Goal: Transaction & Acquisition: Purchase product/service

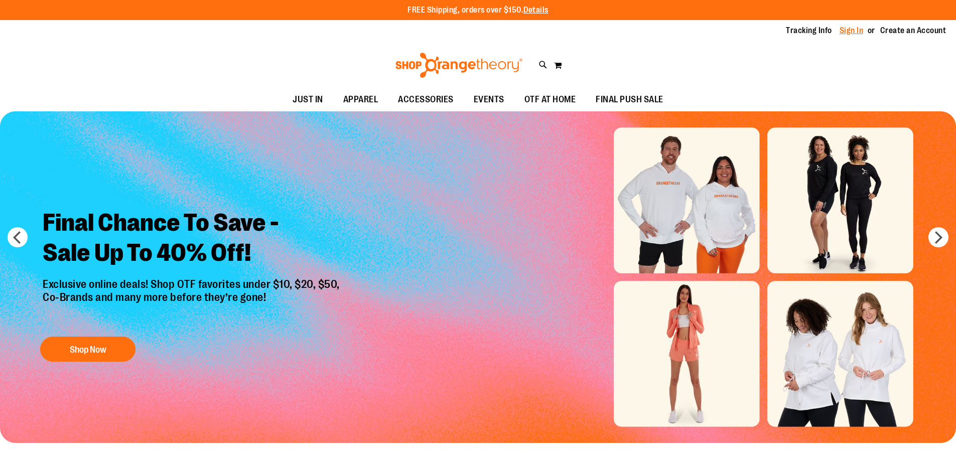
drag, startPoint x: 0, startPoint y: 0, endPoint x: 846, endPoint y: 32, distance: 846.9
click at [846, 32] on link "Sign In" at bounding box center [851, 30] width 24 height 11
type input "**********"
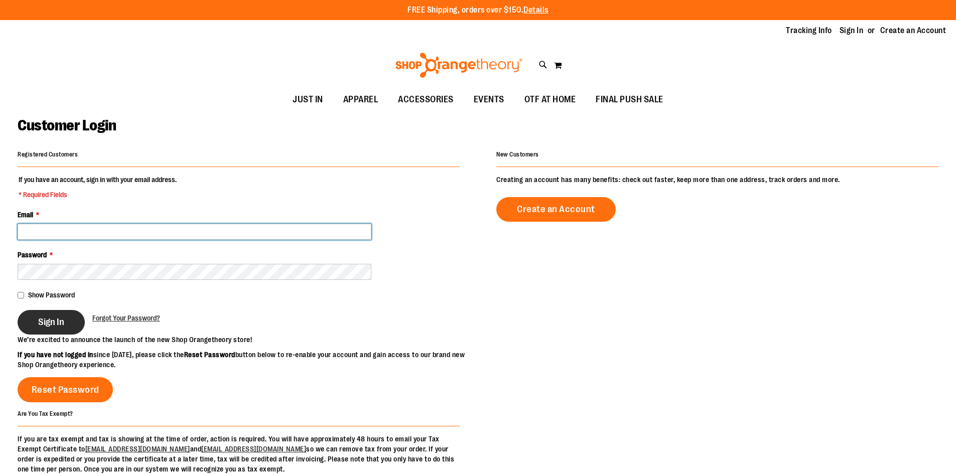
type input "**********"
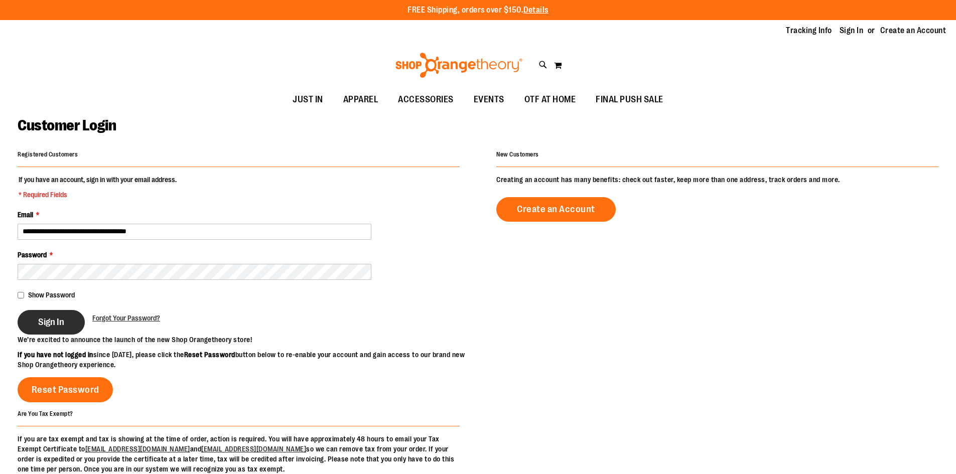
type input "**********"
click at [69, 318] on button "Sign In" at bounding box center [51, 322] width 67 height 25
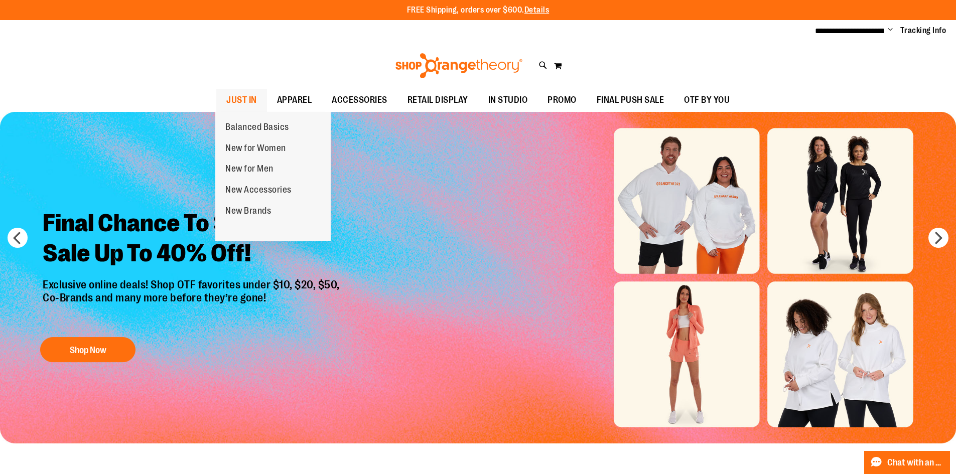
type input "**********"
click at [240, 98] on span "JUST IN" at bounding box center [241, 100] width 31 height 23
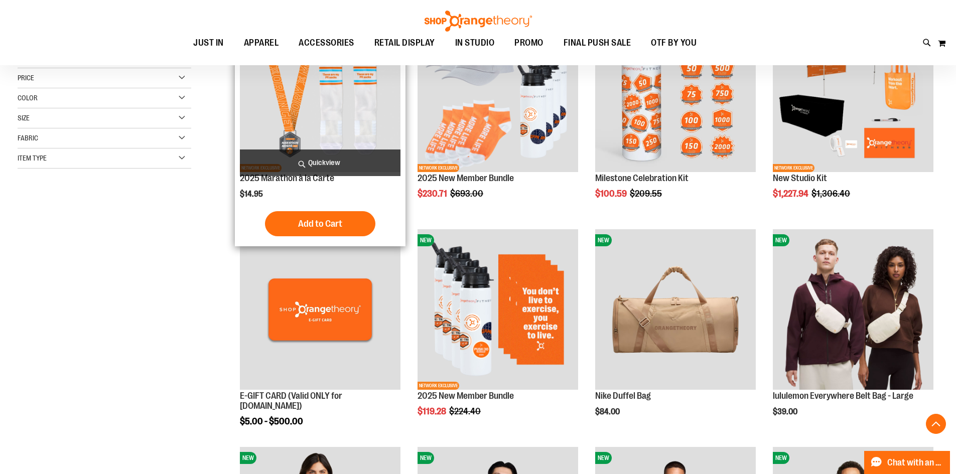
scroll to position [250, 0]
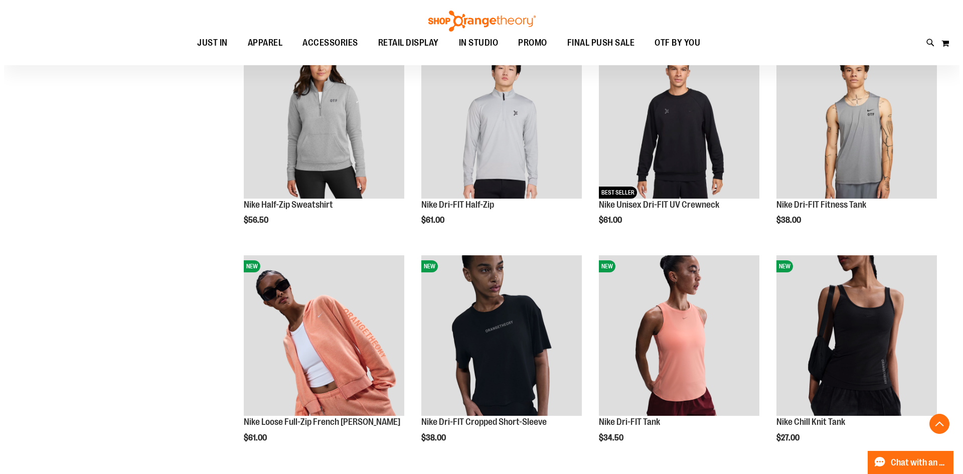
scroll to position [652, 0]
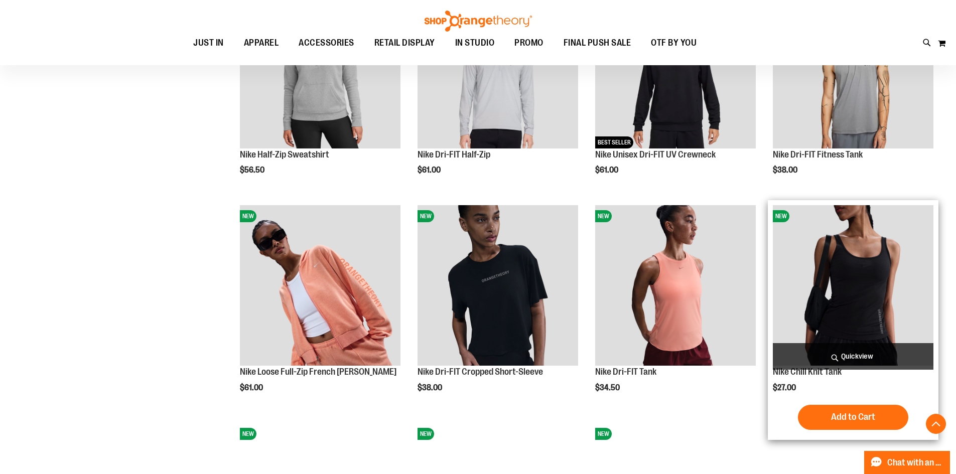
type input "**********"
click at [870, 358] on span "Quickview" at bounding box center [853, 356] width 161 height 27
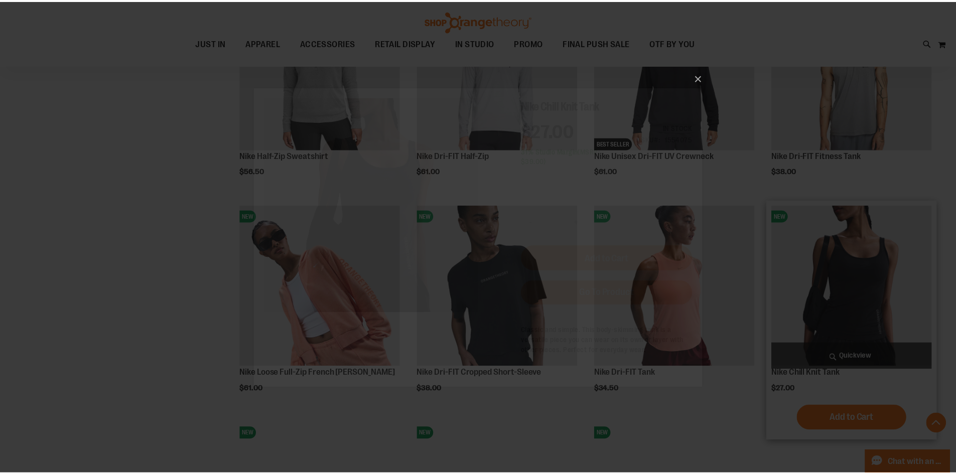
scroll to position [0, 0]
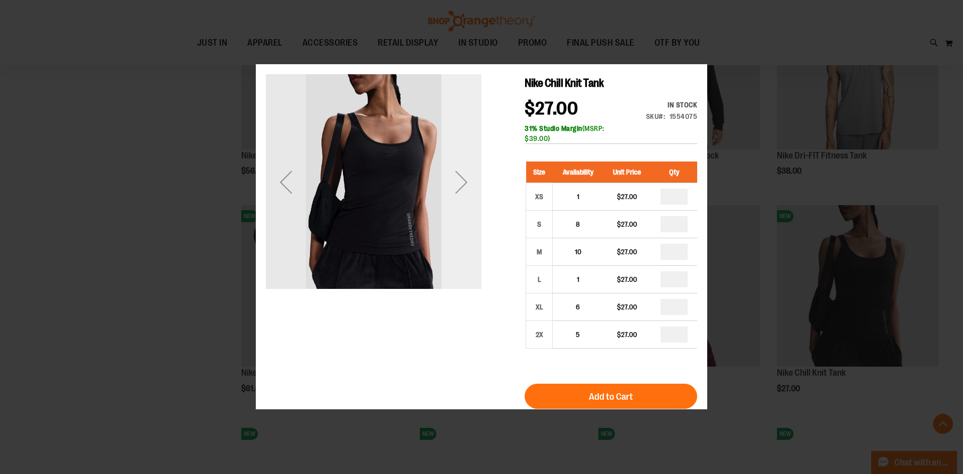
click at [454, 226] on div "Next" at bounding box center [461, 182] width 40 height 216
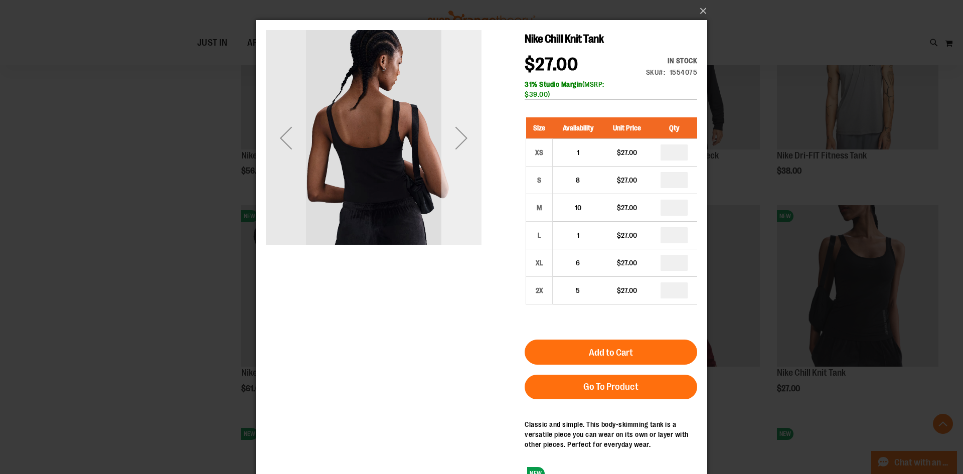
click at [460, 139] on div "Next" at bounding box center [461, 138] width 40 height 40
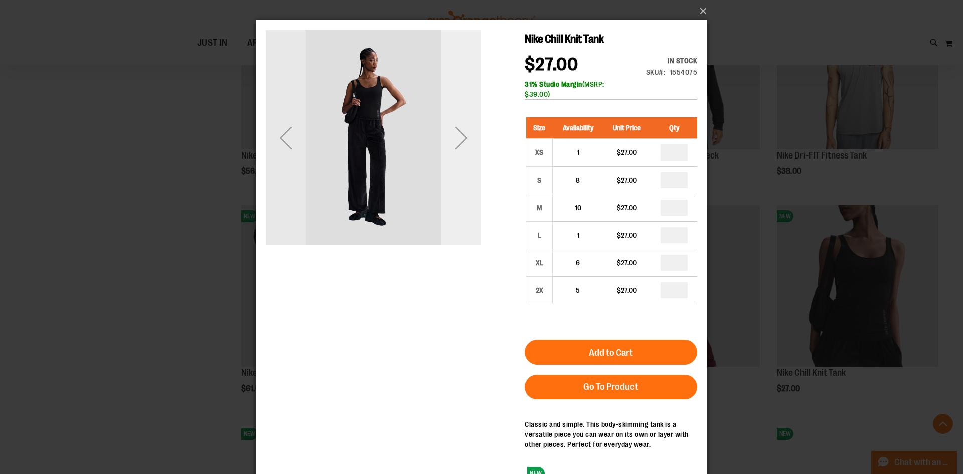
click at [460, 139] on div "Next" at bounding box center [461, 138] width 40 height 40
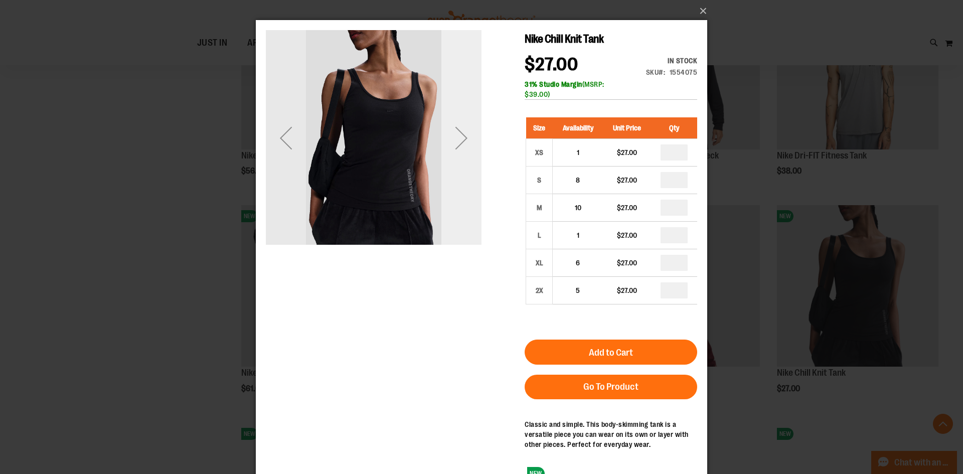
click at [460, 139] on div "Next" at bounding box center [461, 138] width 40 height 40
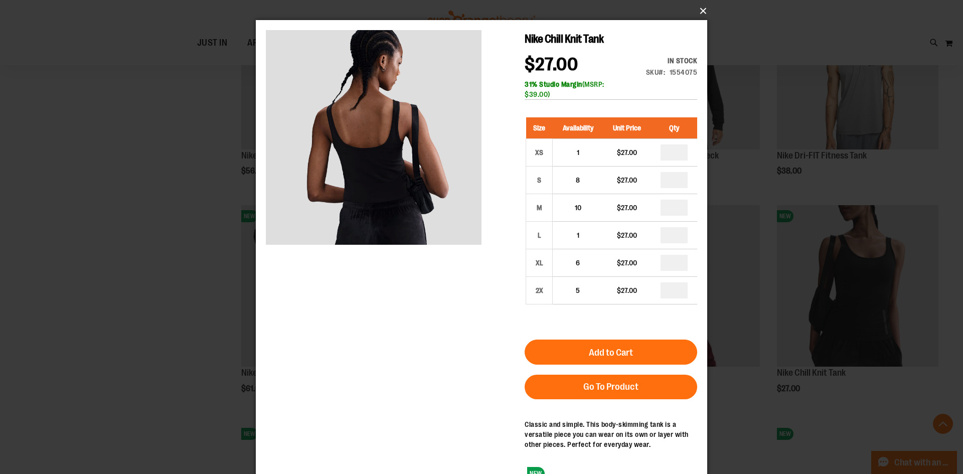
click at [701, 10] on button "×" at bounding box center [484, 11] width 451 height 22
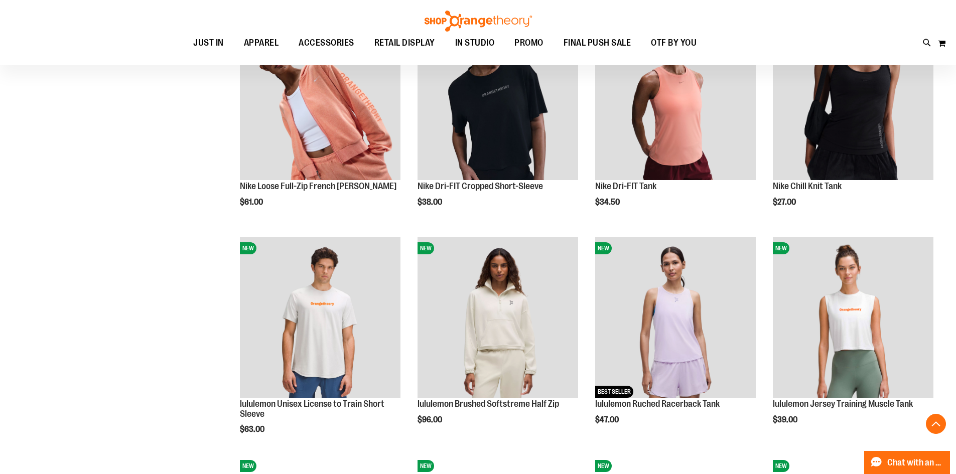
scroll to position [852, 0]
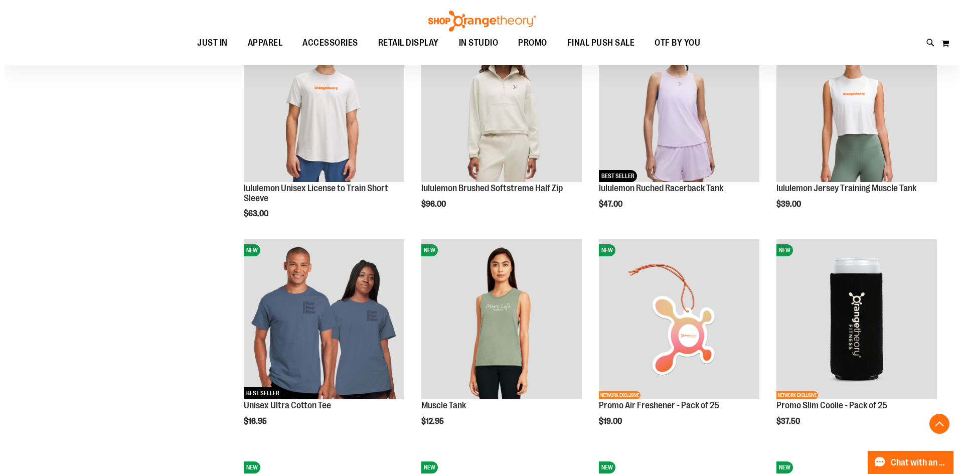
scroll to position [1003, 0]
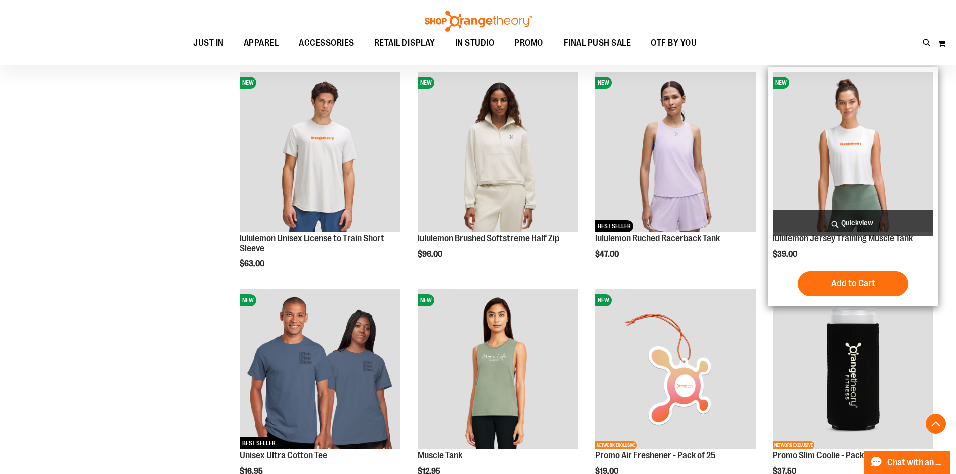
click at [862, 216] on span "Quickview" at bounding box center [853, 223] width 161 height 27
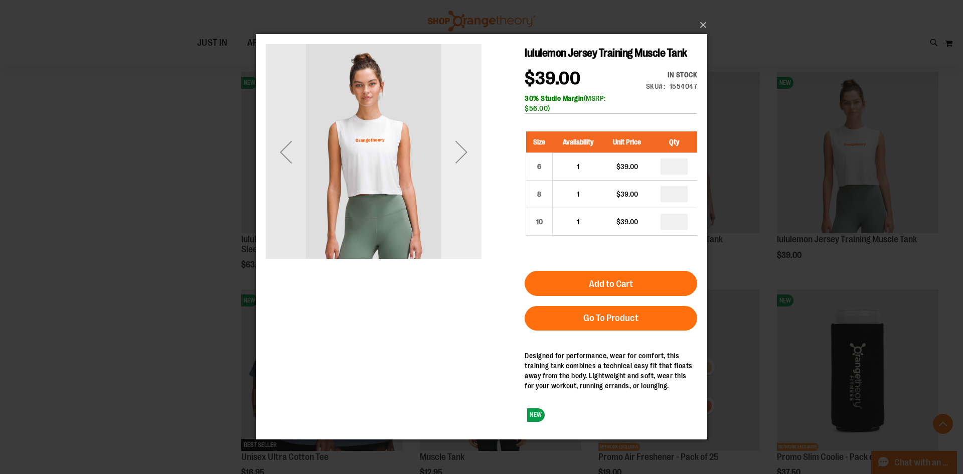
click at [452, 142] on div "Next" at bounding box center [461, 152] width 40 height 40
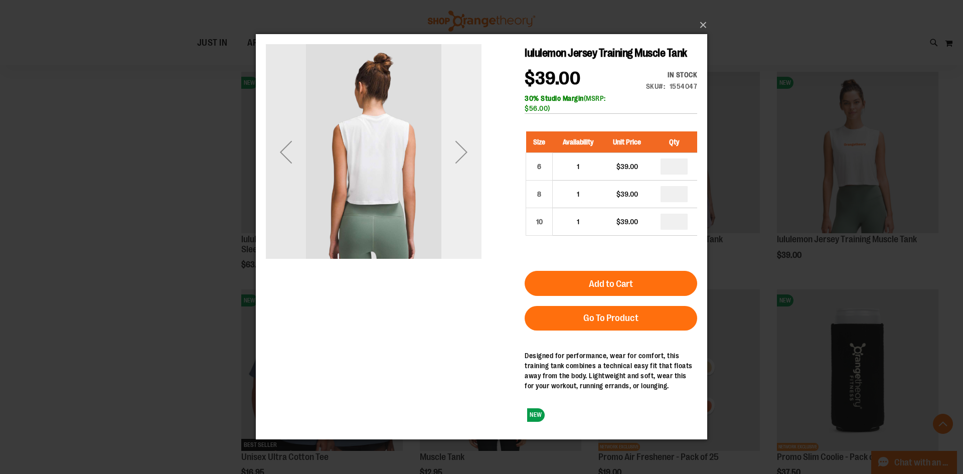
click at [452, 142] on div "Next" at bounding box center [461, 152] width 40 height 40
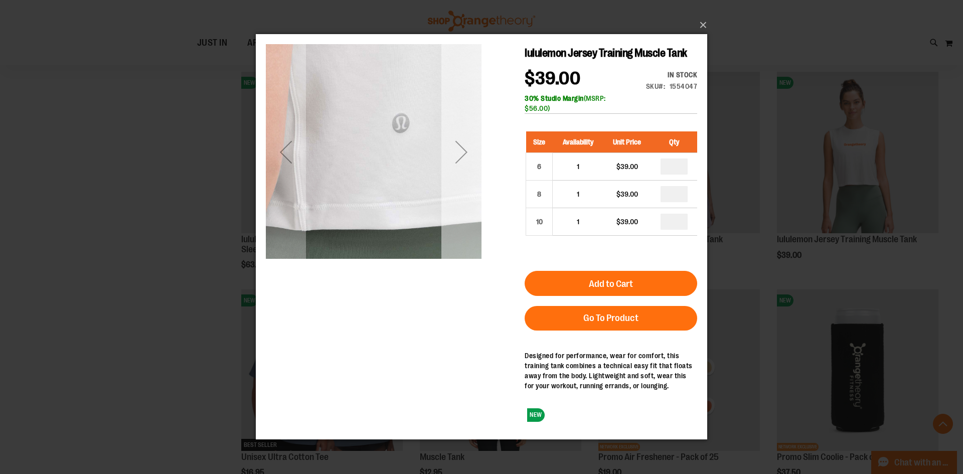
click at [452, 142] on div "Next" at bounding box center [461, 152] width 40 height 40
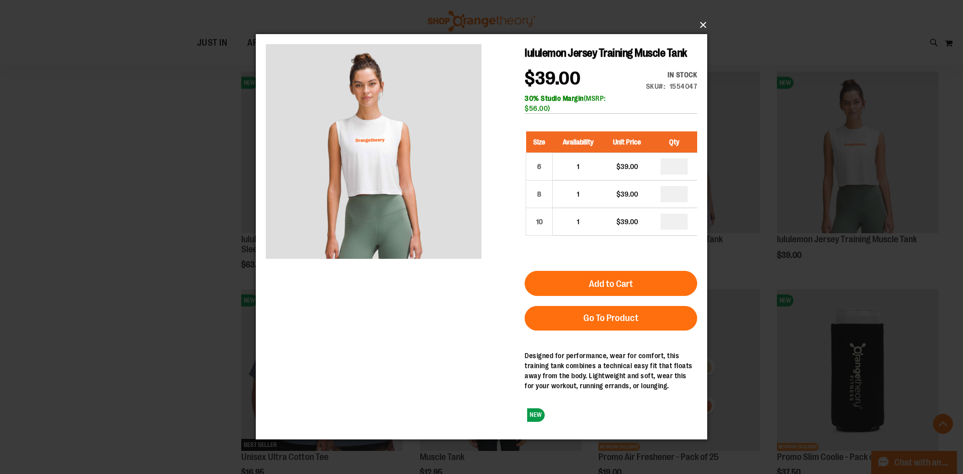
click at [701, 24] on button "×" at bounding box center [484, 25] width 451 height 22
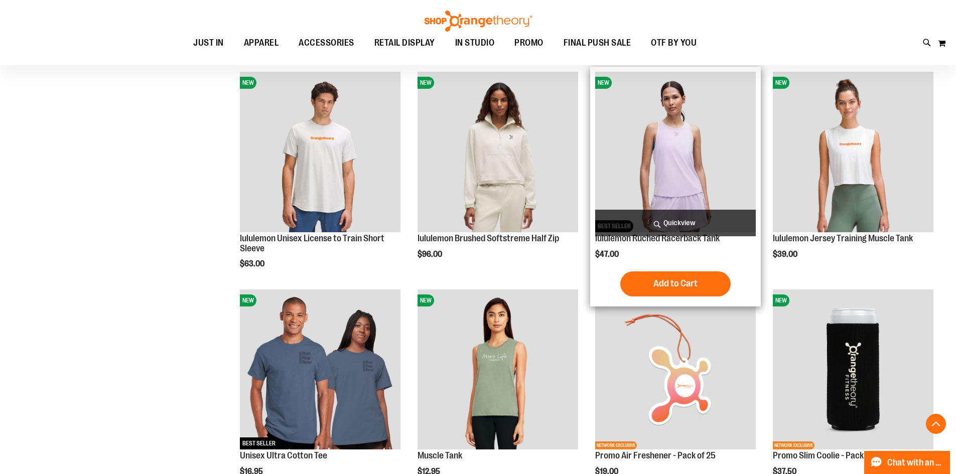
click at [693, 217] on span "Quickview" at bounding box center [675, 223] width 161 height 27
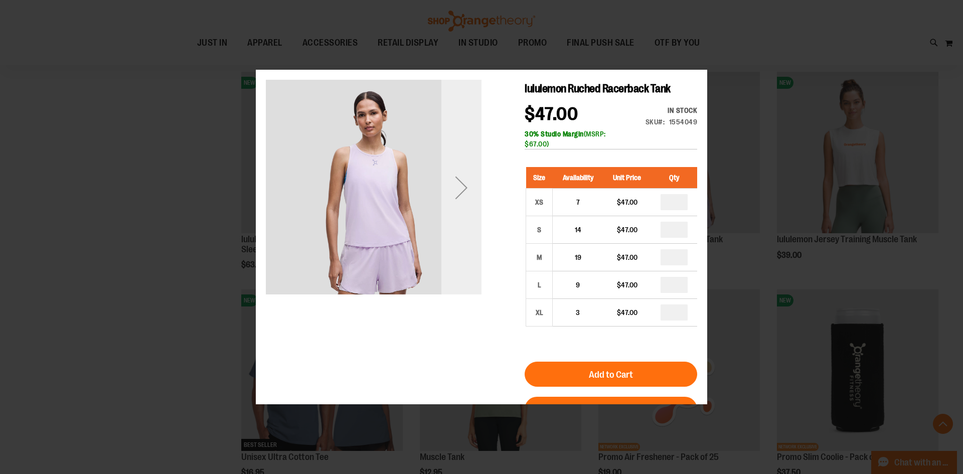
click at [465, 205] on div "Next" at bounding box center [461, 187] width 40 height 40
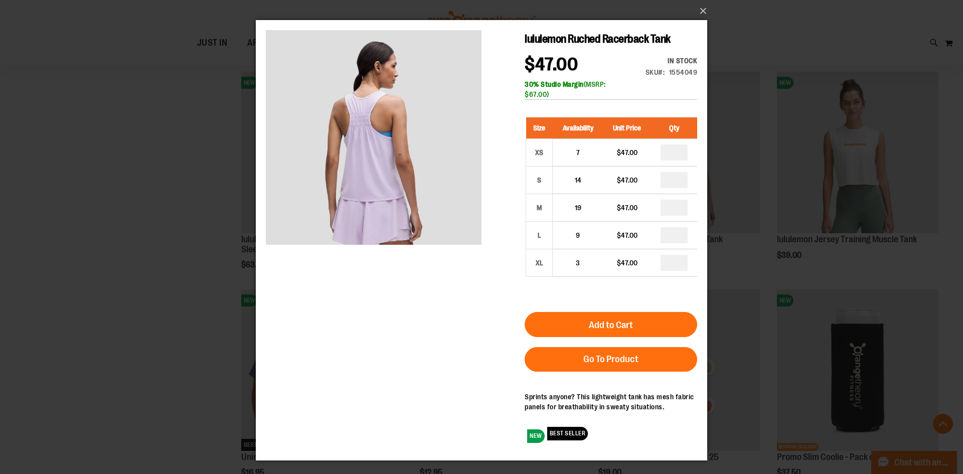
drag, startPoint x: 711, startPoint y: 3, endPoint x: 704, endPoint y: 9, distance: 9.2
click at [710, 3] on div "×" at bounding box center [481, 237] width 963 height 474
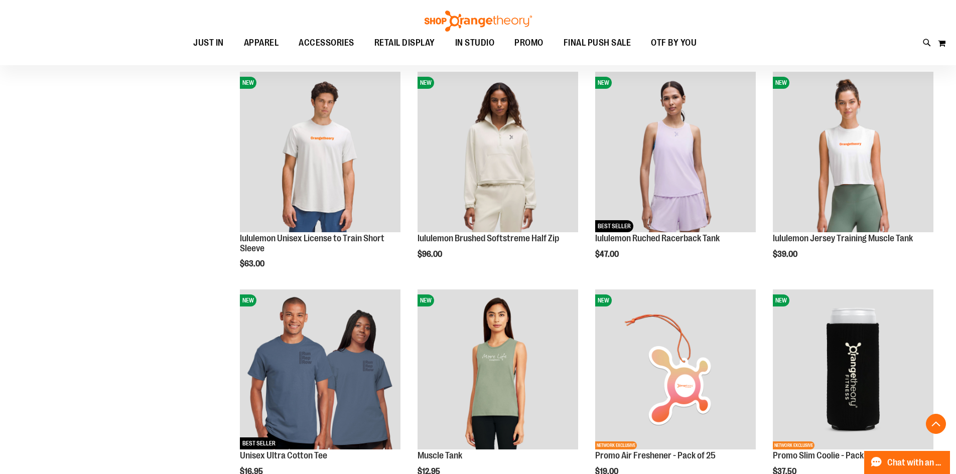
click at [704, 11] on div "Toggle Nav Search Popular Suggestions Advanced Search" at bounding box center [478, 32] width 956 height 65
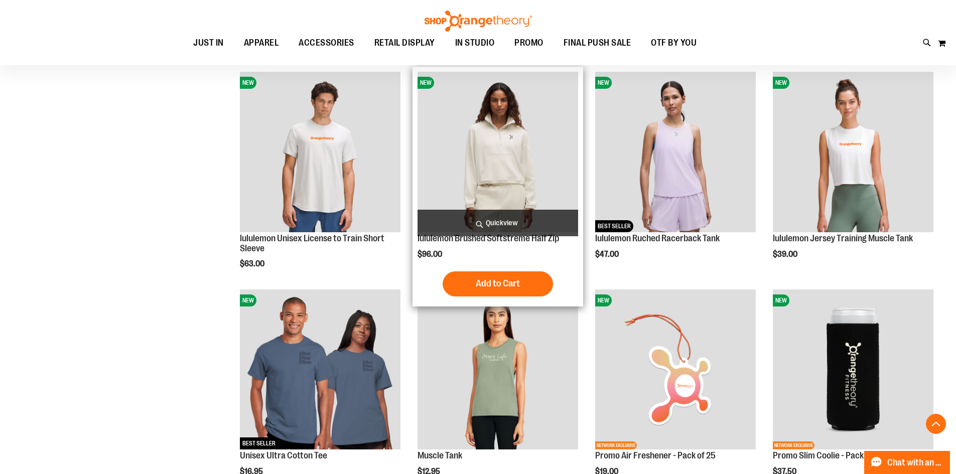
click at [489, 217] on span "Quickview" at bounding box center [497, 223] width 161 height 27
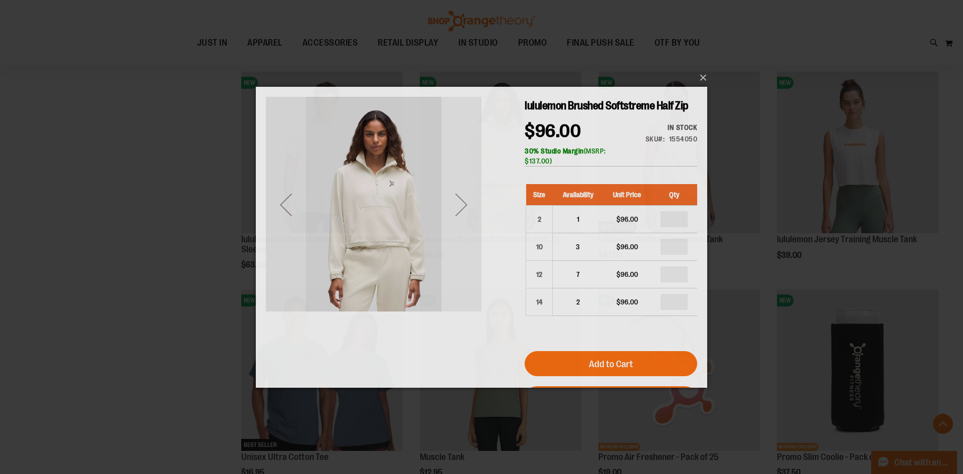
click at [466, 204] on div "Next" at bounding box center [461, 204] width 40 height 40
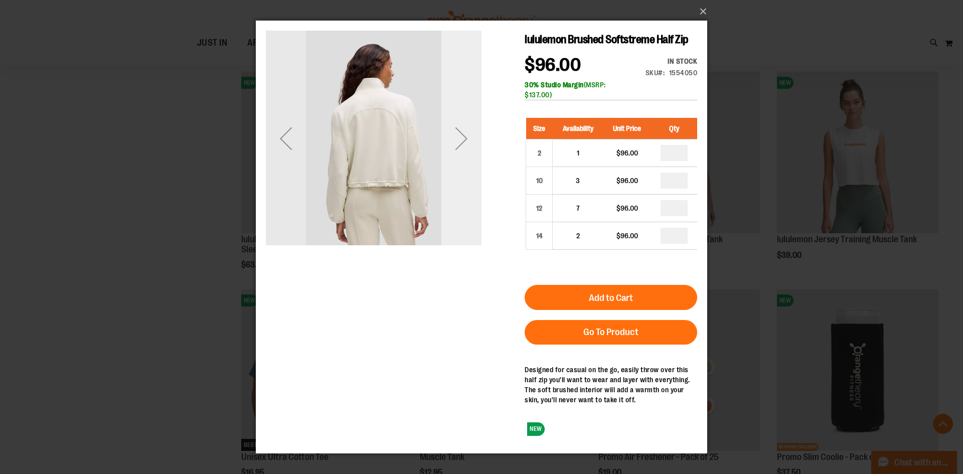
click at [460, 135] on div "Next" at bounding box center [461, 138] width 40 height 40
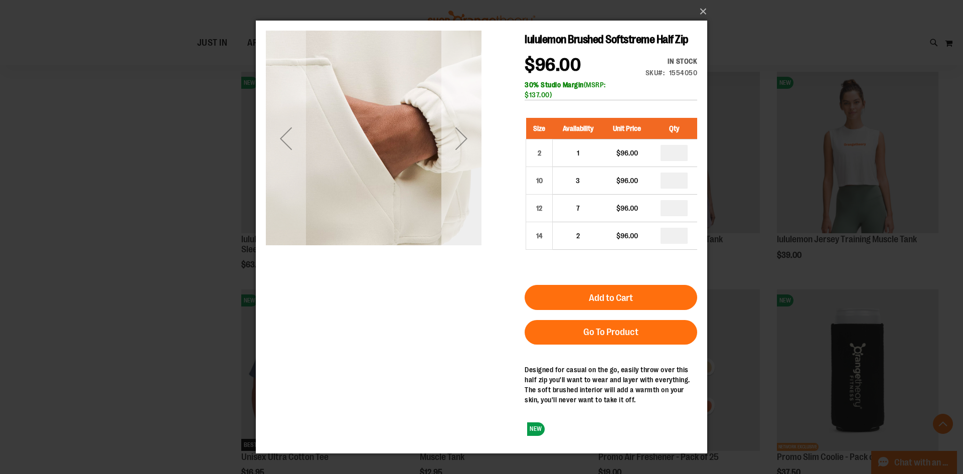
click at [460, 135] on div "Next" at bounding box center [461, 138] width 40 height 40
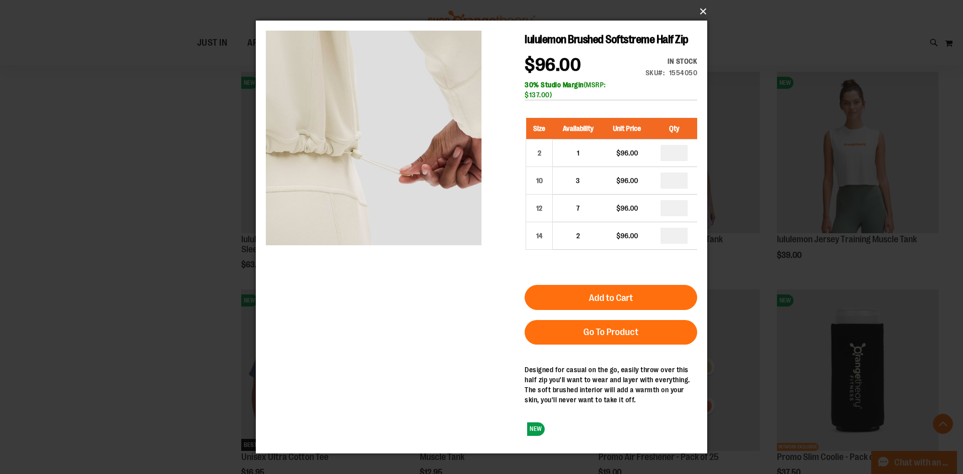
click at [698, 12] on button "×" at bounding box center [484, 12] width 451 height 22
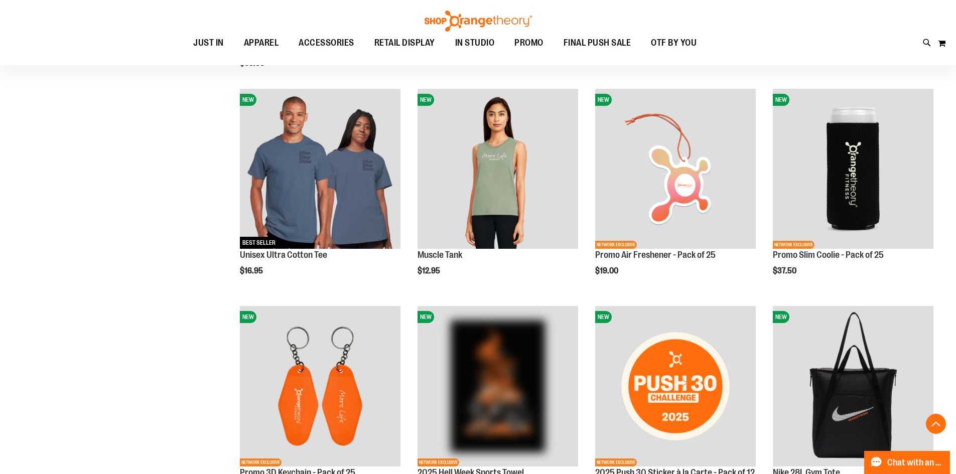
scroll to position [902, 0]
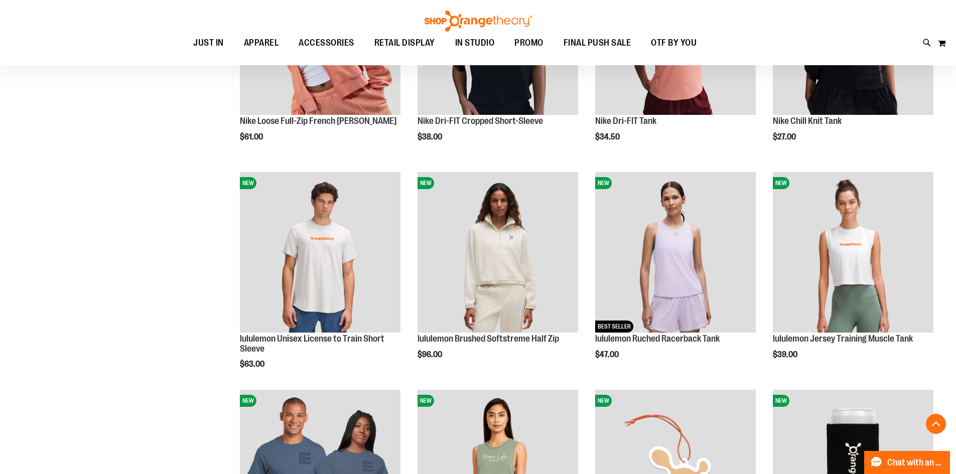
scroll to position [752, 0]
